Goal: Navigation & Orientation: Find specific page/section

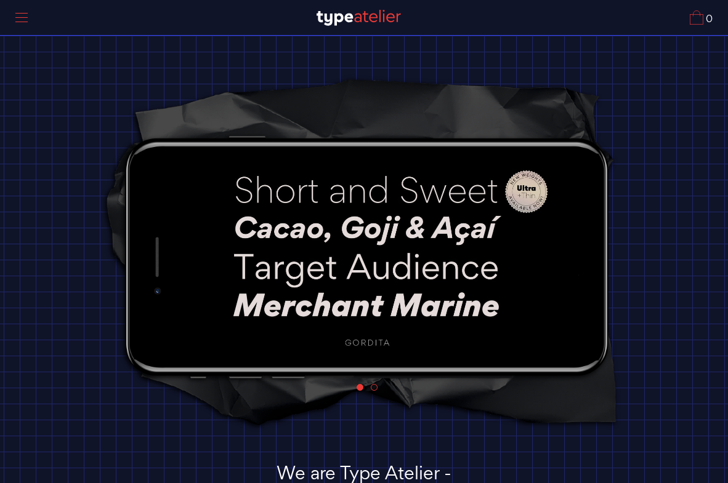
click at [25, 10] on div at bounding box center [21, 18] width 31 height 28
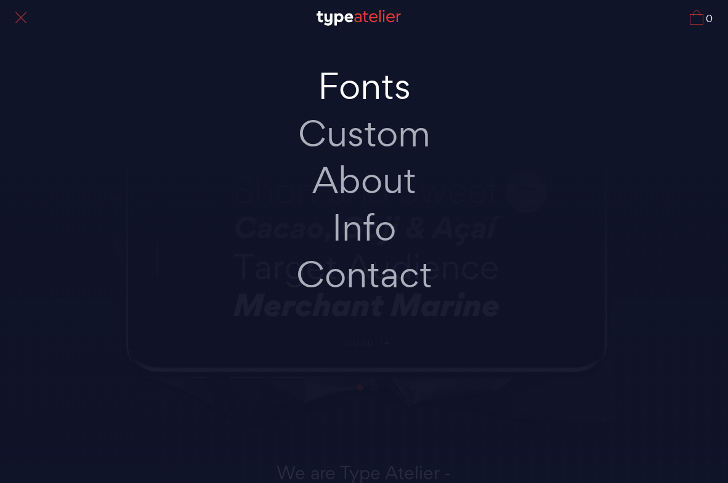
click at [359, 89] on link "Fonts" at bounding box center [364, 86] width 259 height 47
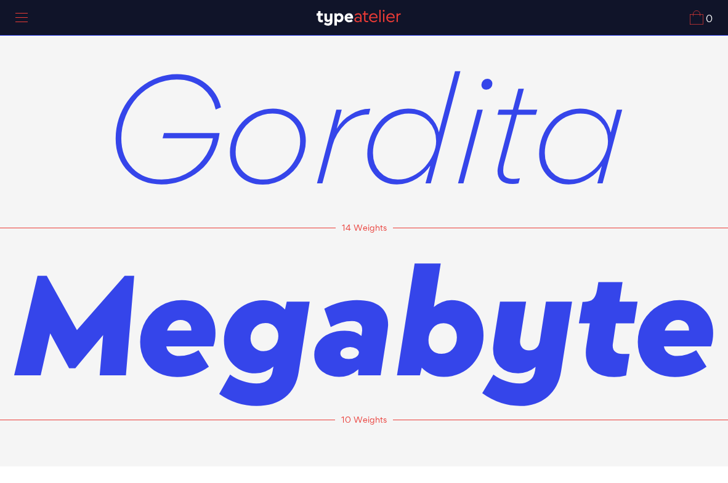
scroll to position [-1, 0]
click at [361, 147] on span "Gordita" at bounding box center [364, 127] width 523 height 192
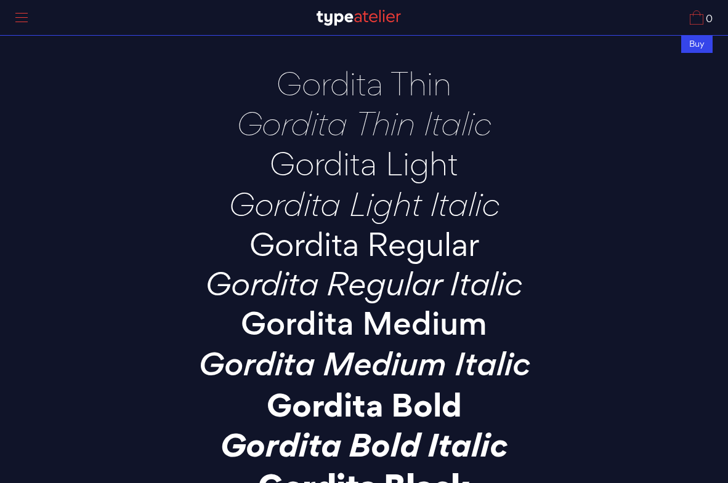
scroll to position [-1, 0]
click at [25, 25] on div at bounding box center [21, 18] width 31 height 28
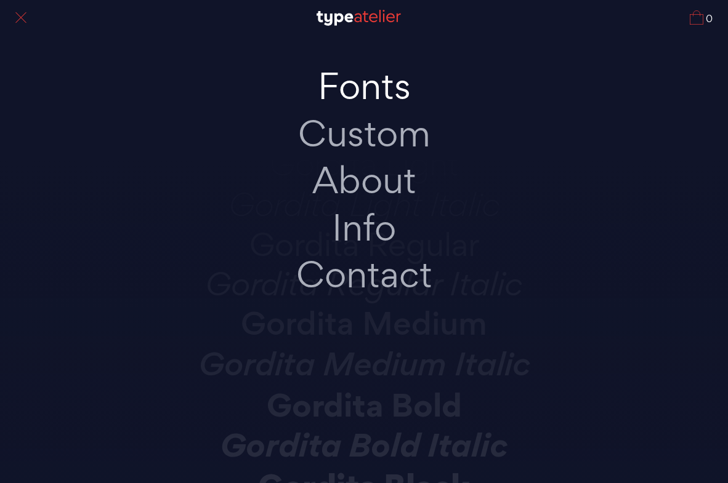
click at [371, 82] on link "Fonts" at bounding box center [364, 86] width 259 height 47
